Goal: Information Seeking & Learning: Learn about a topic

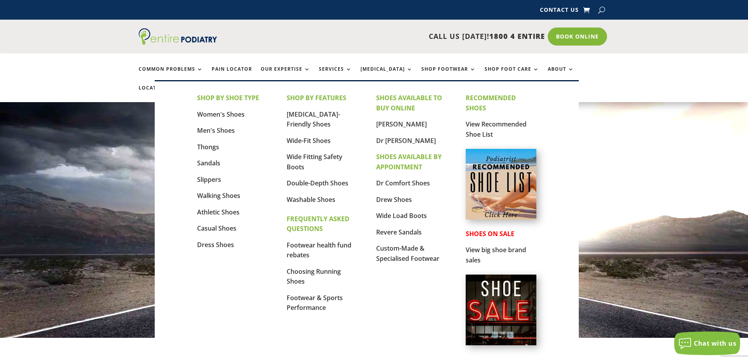
click at [503, 183] on img at bounding box center [501, 184] width 71 height 71
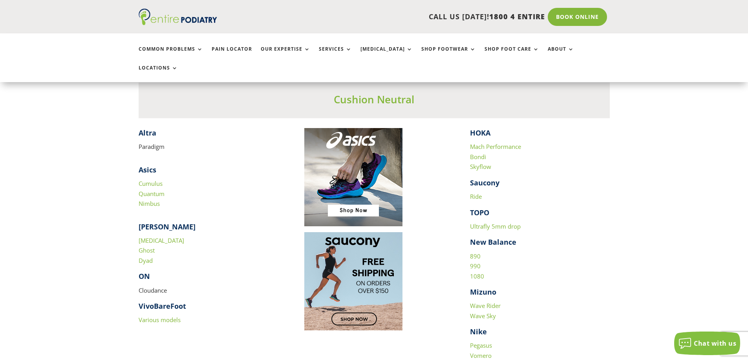
scroll to position [754, 0]
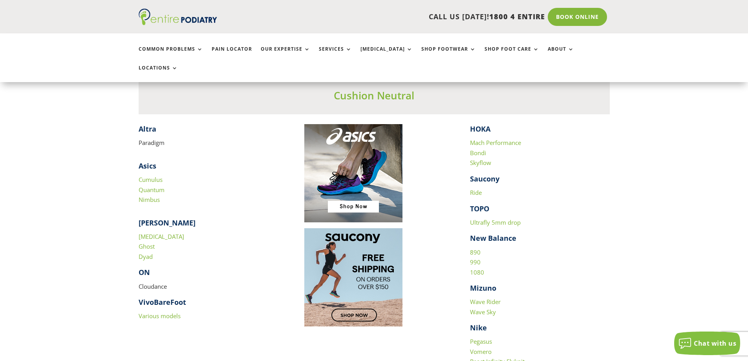
click at [147, 242] on link "Ghost" at bounding box center [147, 246] width 16 height 8
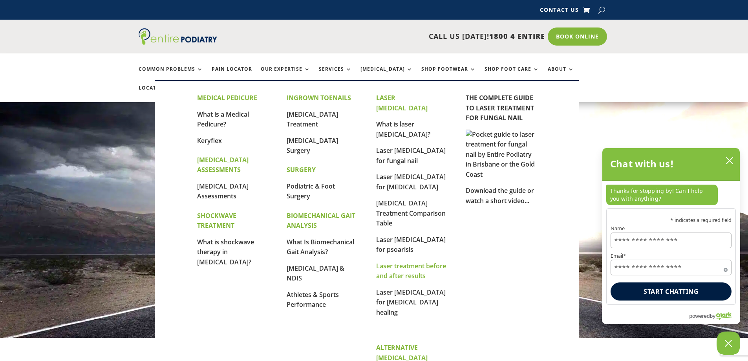
click at [399, 262] on link "Laser treatment before and after results" at bounding box center [411, 271] width 70 height 19
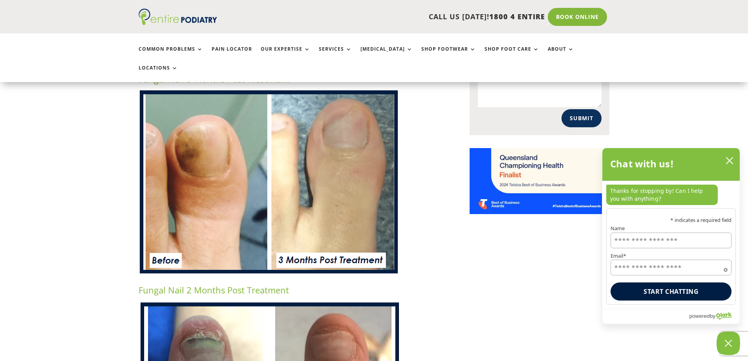
scroll to position [597, 0]
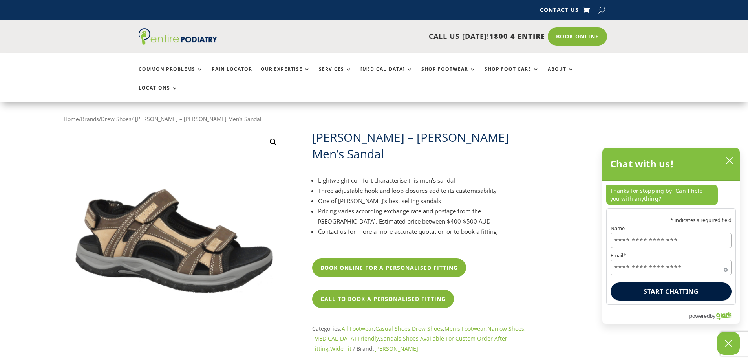
click at [119, 217] on img at bounding box center [175, 240] width 223 height 223
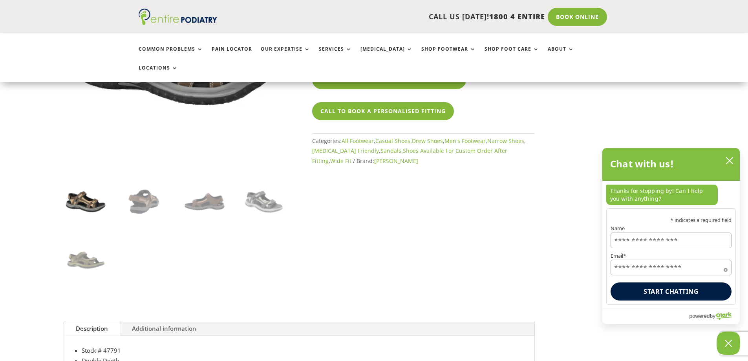
scroll to position [189, 0]
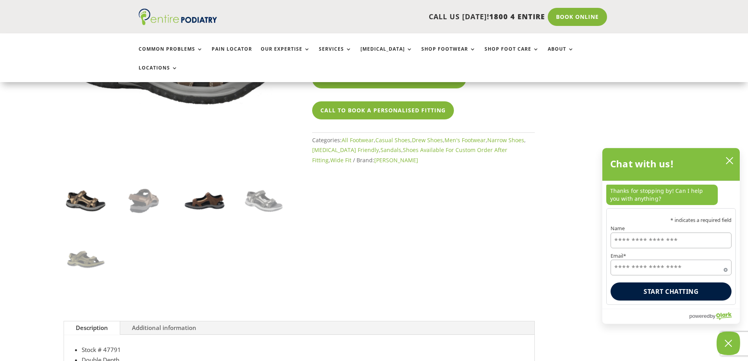
click at [205, 185] on img at bounding box center [204, 200] width 44 height 44
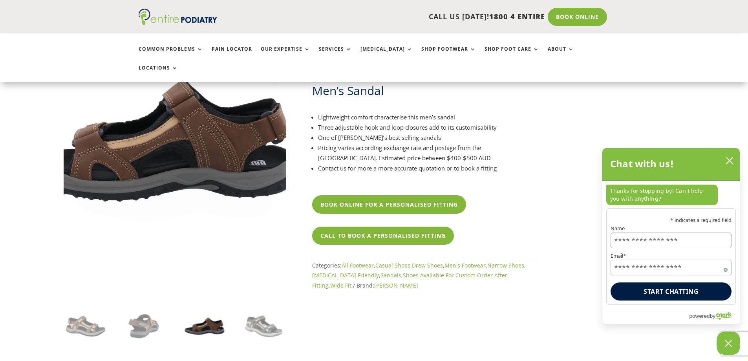
scroll to position [63, 0]
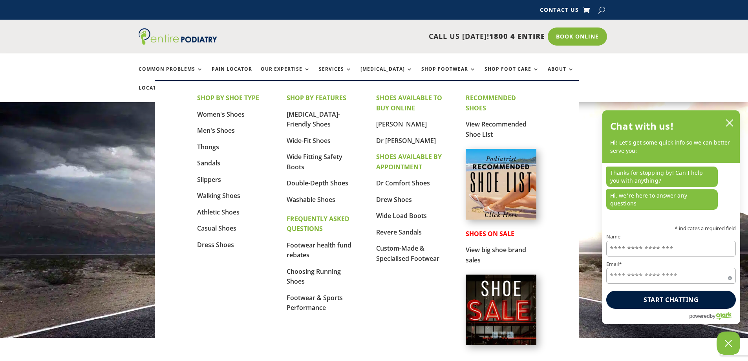
click at [510, 189] on img at bounding box center [501, 184] width 71 height 71
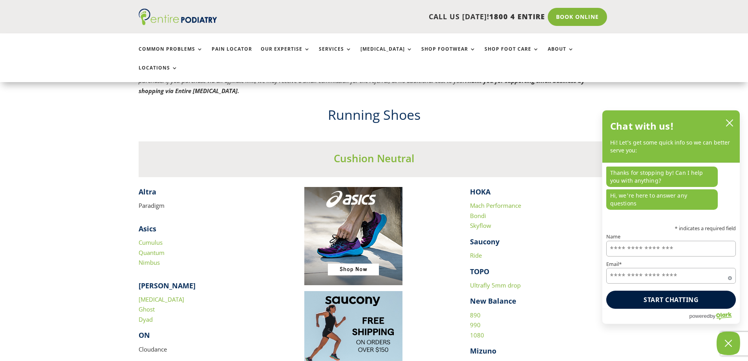
scroll to position [723, 0]
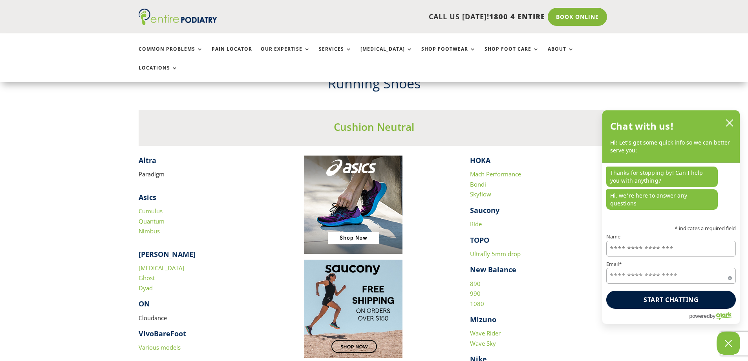
click at [156, 207] on link "Cumulus" at bounding box center [151, 211] width 24 height 8
click at [158, 227] on link "Nimbus" at bounding box center [149, 231] width 21 height 8
click at [152, 274] on link "Ghost" at bounding box center [147, 278] width 16 height 8
